Goal: Navigation & Orientation: Find specific page/section

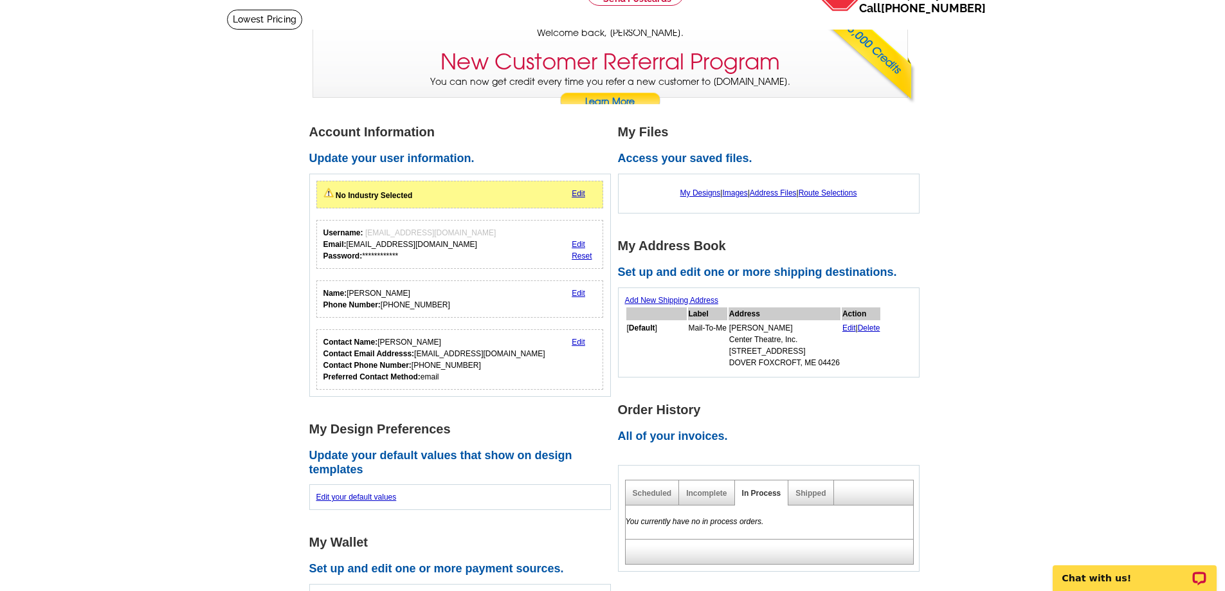
scroll to position [76, 0]
click at [689, 190] on link "My Designs" at bounding box center [700, 193] width 41 height 9
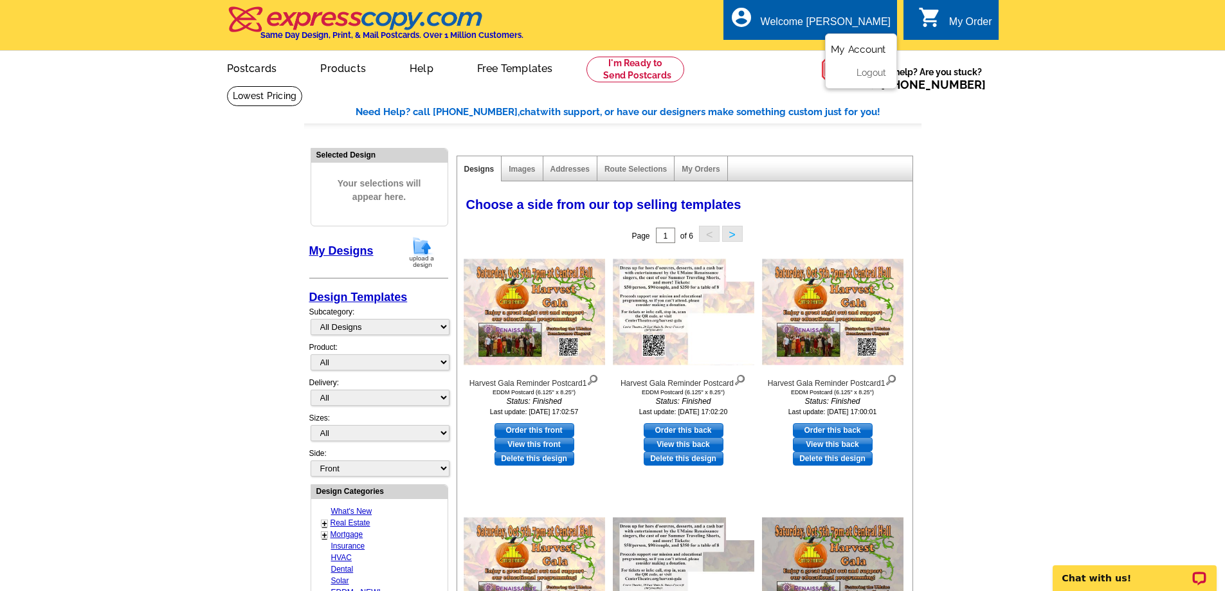
click at [862, 50] on link "My Account" at bounding box center [858, 50] width 55 height 12
